Goal: Information Seeking & Learning: Learn about a topic

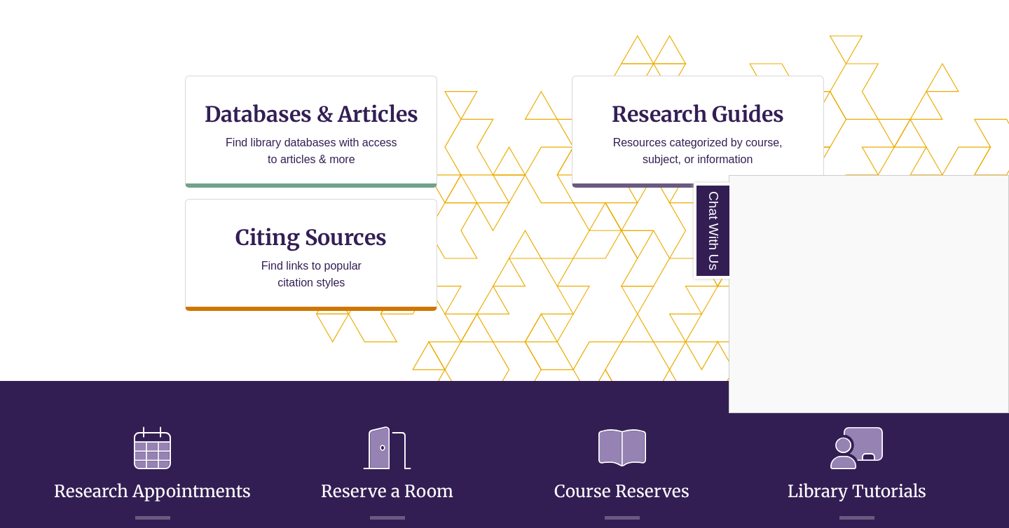
scroll to position [425, 0]
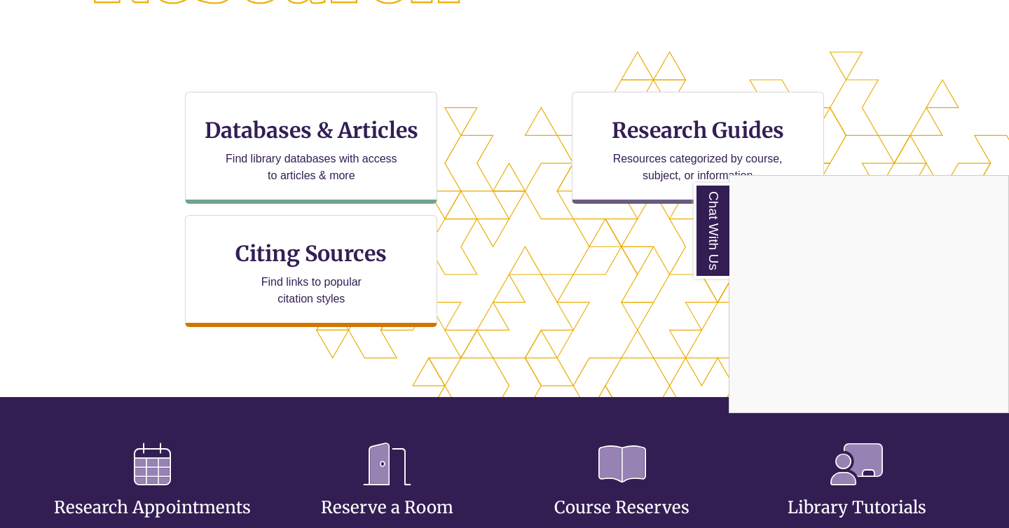
click at [373, 139] on div "Chat With Us" at bounding box center [504, 264] width 1009 height 528
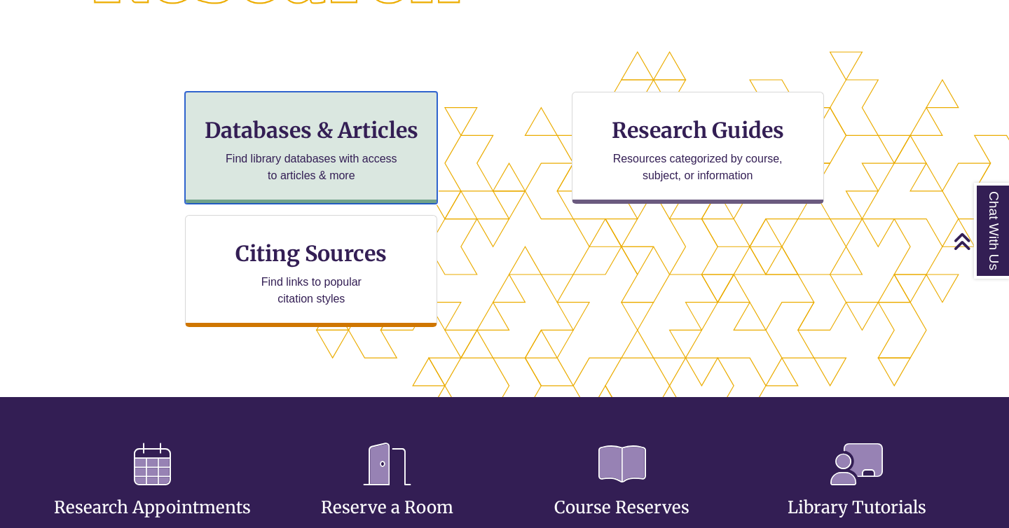
click at [355, 142] on h3 "Databases & Articles" at bounding box center [311, 130] width 228 height 27
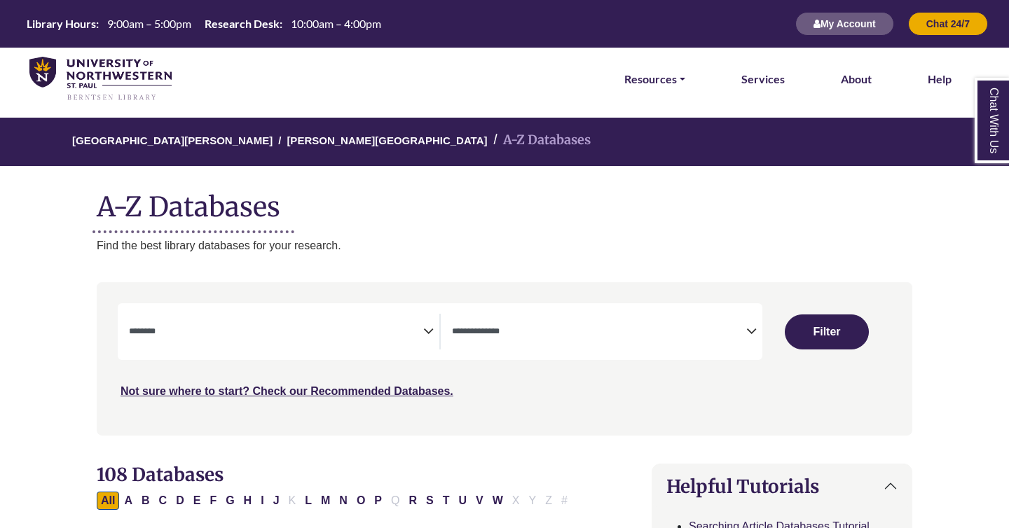
select select "Database Subject Filter"
select select "Database Types Filter"
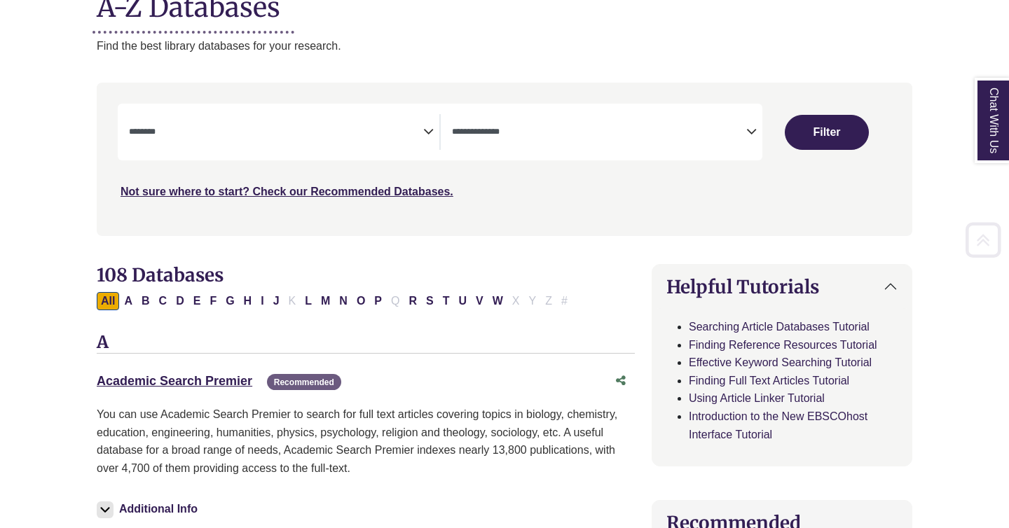
scroll to position [247, 0]
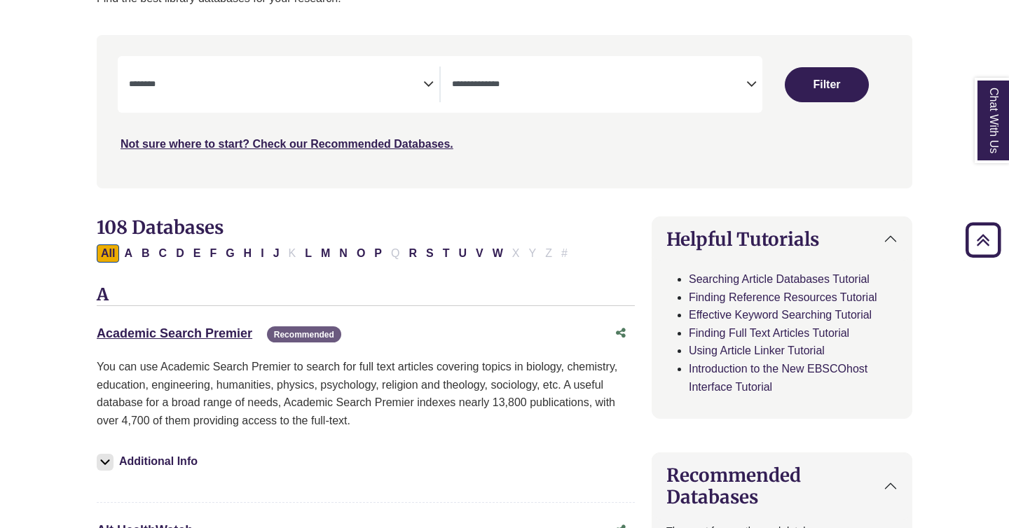
click at [395, 91] on span "Search filters" at bounding box center [276, 85] width 294 height 36
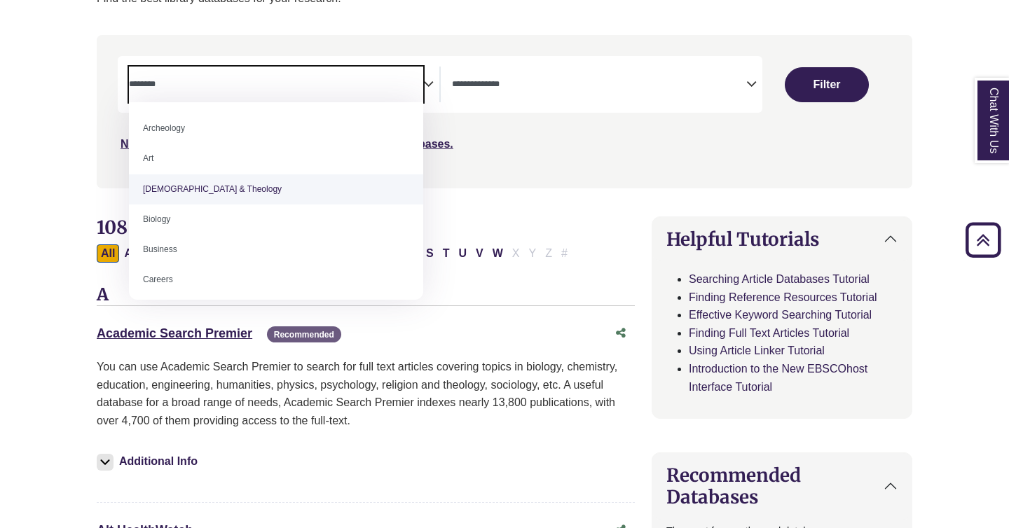
select select "*****"
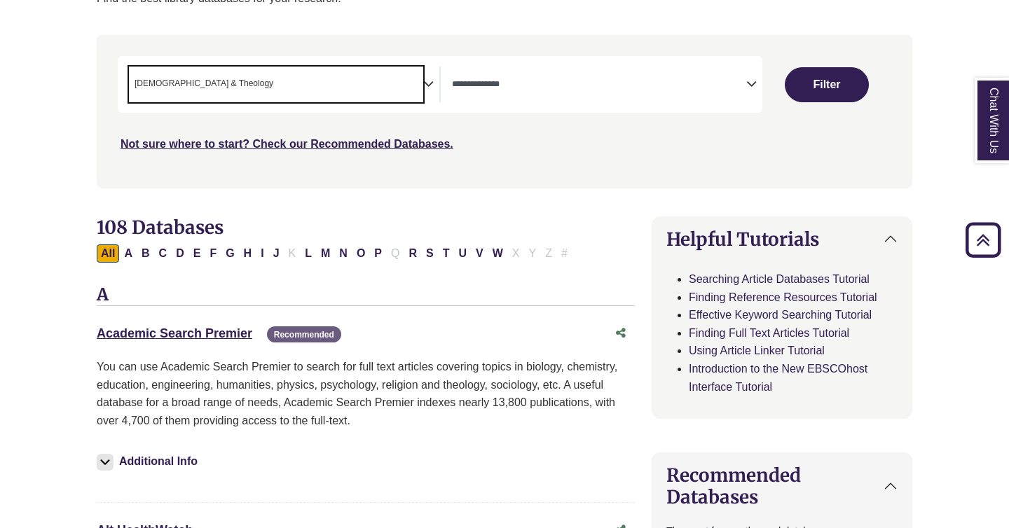
scroll to position [27, 0]
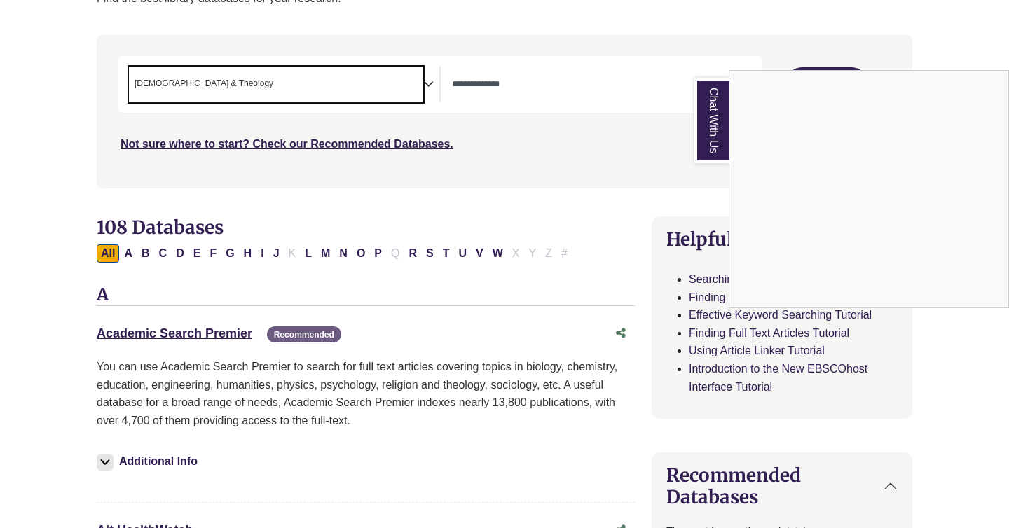
click at [713, 104] on link "Chat With Us" at bounding box center [711, 120] width 35 height 85
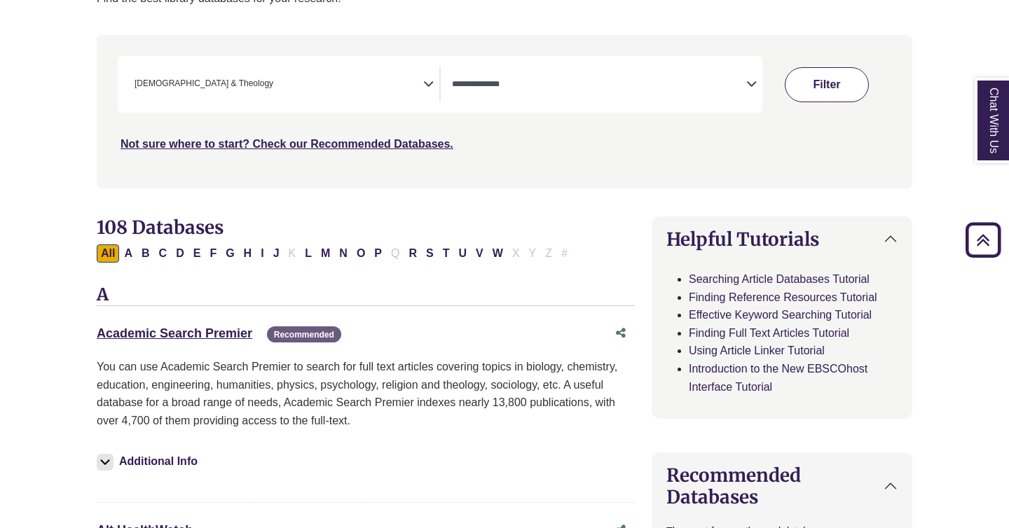
click at [816, 81] on button "Filter" at bounding box center [827, 84] width 84 height 35
select select "Database Types Filter"
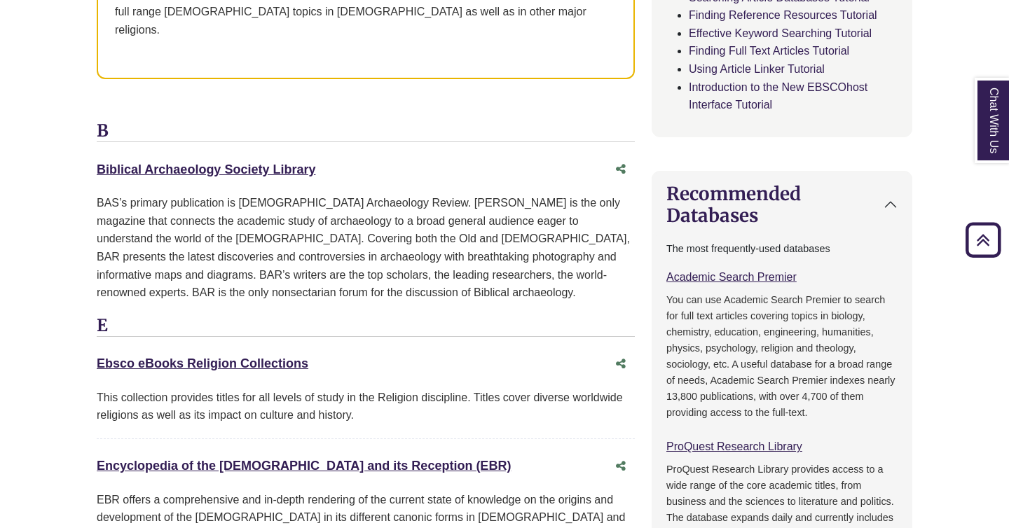
scroll to position [783, 0]
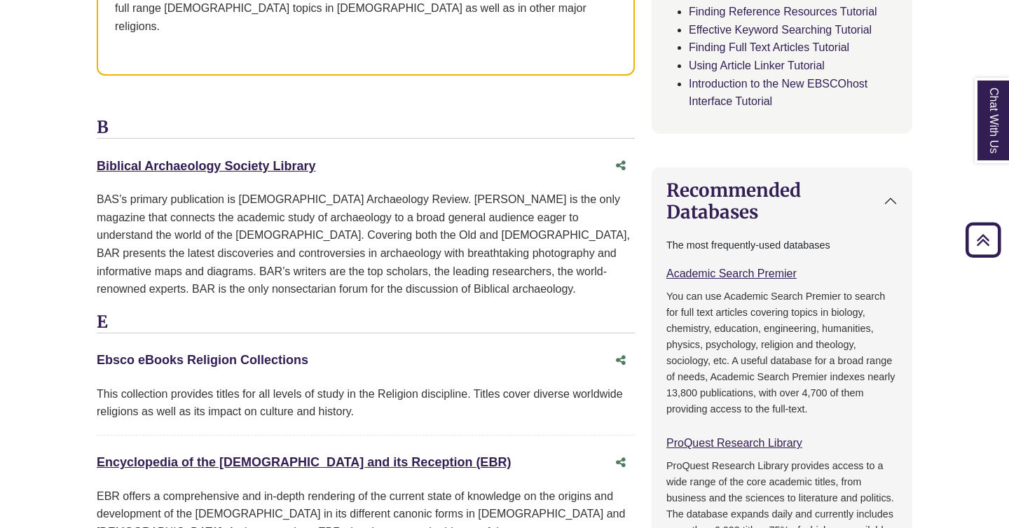
click at [189, 353] on link "Ebsco eBooks Religion Collections This link opens in a new window" at bounding box center [203, 360] width 212 height 14
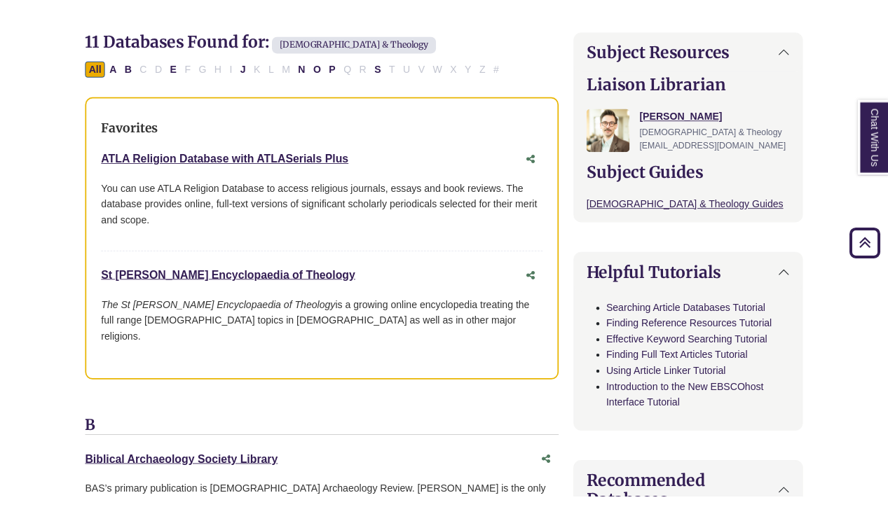
scroll to position [406, 0]
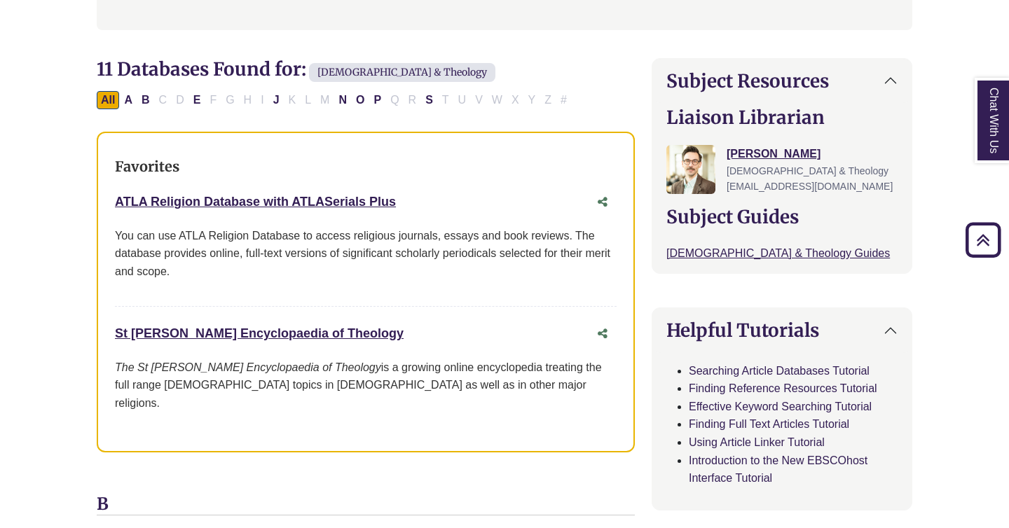
click at [277, 211] on div "ATLA Religion Database with ATLASerials Plus This link opens in a new window" at bounding box center [352, 202] width 474 height 20
click at [340, 198] on link "ATLA Religion Database with ATLASerials Plus This link opens in a new window" at bounding box center [255, 202] width 281 height 14
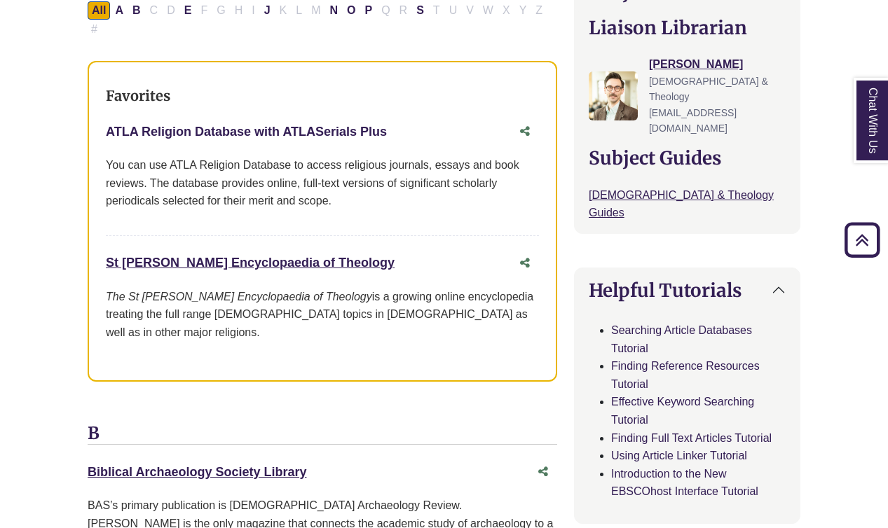
scroll to position [522, 0]
